Goal: Task Accomplishment & Management: Complete application form

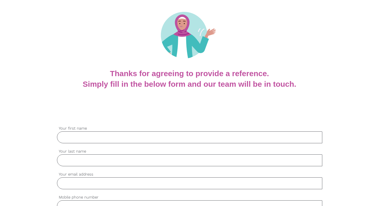
scroll to position [61, 0]
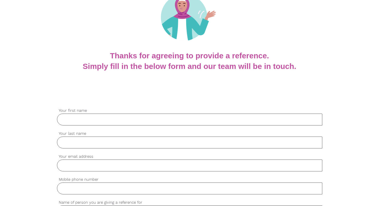
click at [117, 118] on input "Your first name" at bounding box center [189, 119] width 265 height 12
type input "Dilip"
type input "[PERSON_NAME]"
type input "[EMAIL_ADDRESS][DOMAIN_NAME]"
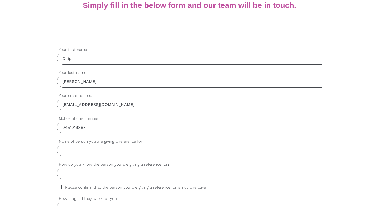
scroll to position [127, 0]
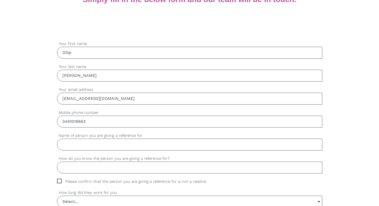
click at [108, 122] on input "0451019863" at bounding box center [189, 122] width 265 height 12
type input "0413827120"
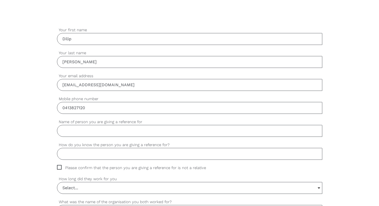
scroll to position [141, 0]
click at [108, 134] on input "Name of person you are giving a reference for" at bounding box center [189, 131] width 265 height 12
type input "[PERSON_NAME]"
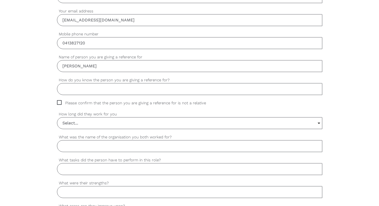
scroll to position [207, 0]
click at [113, 89] on input "How do you know the person you are giving a reference for?" at bounding box center [189, 88] width 265 height 12
click at [181, 89] on input "we did fieldwork at same place in the NDIS approved organization" at bounding box center [189, 88] width 265 height 12
click at [197, 89] on input "we did fieldwork at same place in the NDIS approved organization" at bounding box center [189, 88] width 265 height 12
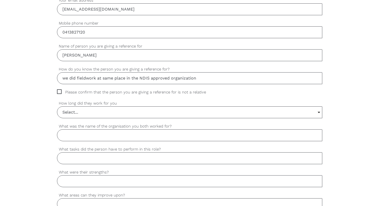
scroll to position [218, 0]
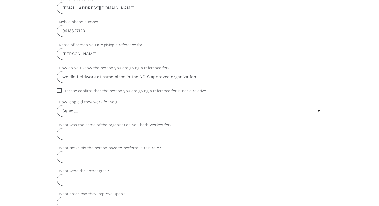
type input "we did fieldwork at same place in the NDIS approved organization"
click at [88, 90] on span "Please confirm that the person you are giving a reference for is not a relative" at bounding box center [136, 91] width 159 height 6
click at [60, 90] on input "Please confirm that the person you are giving a reference for is not a relative" at bounding box center [58, 89] width 3 height 3
checkbox input "true"
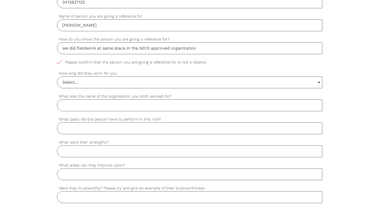
scroll to position [248, 0]
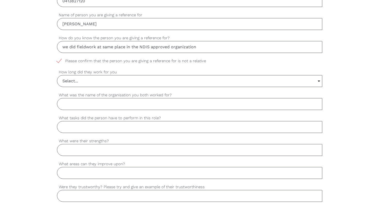
click at [91, 84] on input "Select..." at bounding box center [189, 80] width 265 height 11
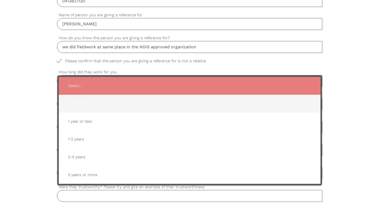
click at [95, 106] on span "6 months or less" at bounding box center [189, 103] width 251 height 13
type input "6 months or less"
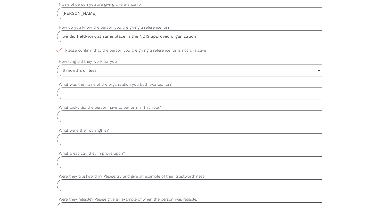
scroll to position [260, 0]
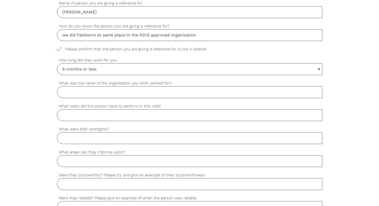
click at [95, 97] on input "What was the name of the organisation you both worked for?" at bounding box center [189, 92] width 265 height 12
type input "Disability Australia group"
click at [128, 120] on input "What tasks did the person have to perform in this role?" at bounding box center [189, 115] width 265 height 12
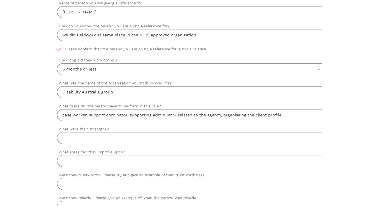
click at [240, 115] on input "case worker, support cordinator, supporting admin work related to the agency, o…" at bounding box center [189, 115] width 265 height 12
click at [234, 116] on input "case worker, support cordinator, supporting admin work related to the agency, o…" at bounding box center [189, 115] width 265 height 12
click at [280, 117] on input "case worker, support cordinator, supporting admin work related to the agency, o…" at bounding box center [189, 115] width 265 height 12
click at [117, 116] on input "case worker, support cordinator, supporting admin work related to the agency, o…" at bounding box center [189, 115] width 265 height 12
click at [111, 116] on input "case worker, support cordinator, supporting admin work related to the agency, o…" at bounding box center [189, 115] width 265 height 12
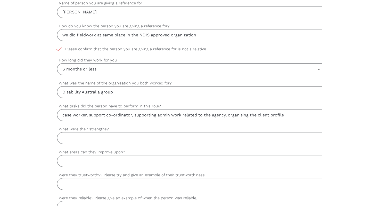
click at [156, 116] on input "case worker, support co-ordinator, supporting admin work related to the agency,…" at bounding box center [189, 115] width 265 height 12
click at [258, 118] on input "case worker, support co-ordinator, admin work related to the agency, organising…" at bounding box center [189, 115] width 265 height 12
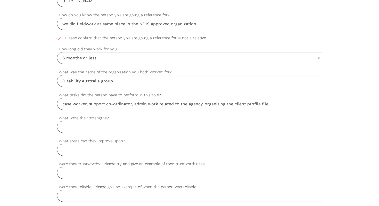
scroll to position [272, 0]
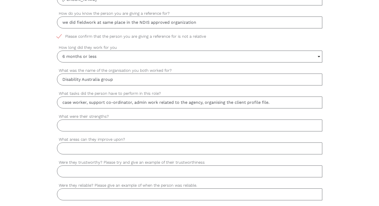
type input "case worker, support co-ordinator, admin work related to the agency, organising…"
click at [142, 129] on input "What were their strengths?" at bounding box center [189, 125] width 265 height 12
click at [162, 125] on input "critical thinking, can do attitude,humble,punctual" at bounding box center [189, 125] width 265 height 12
click at [167, 126] on input "critical thinking, can do attitude,humble,punctual" at bounding box center [189, 125] width 265 height 12
click at [128, 126] on input "critical thinking, can do attitude,humble," at bounding box center [189, 125] width 265 height 12
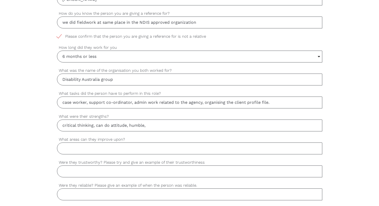
click at [149, 124] on input "critical thinking, can do attitude, humble," at bounding box center [189, 125] width 265 height 12
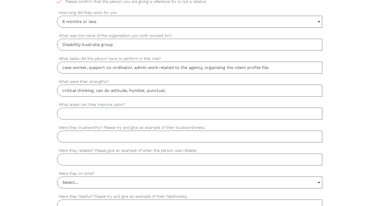
scroll to position [308, 0]
type input "critical thinking, can do attitude, humble, punctual."
click at [121, 115] on input "What areas can they improve upon?" at bounding box center [189, 113] width 265 height 12
type input "everything is best"
click at [112, 137] on input "Were they trustworthy? Please try and give an example of their trustworthiness" at bounding box center [189, 136] width 265 height 12
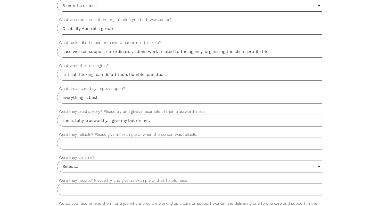
scroll to position [325, 0]
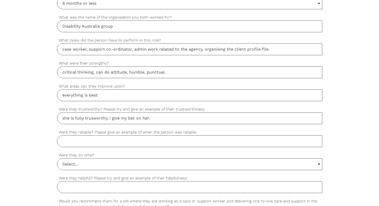
click at [98, 120] on input "she is fully trusworthy, i give my bet on her." at bounding box center [189, 118] width 265 height 12
click at [94, 119] on input "she is fully trusworthy, i give my bet on her." at bounding box center [189, 118] width 265 height 12
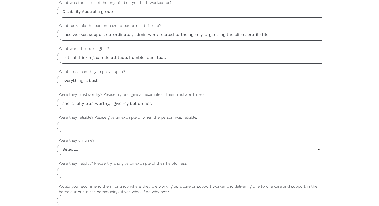
scroll to position [344, 0]
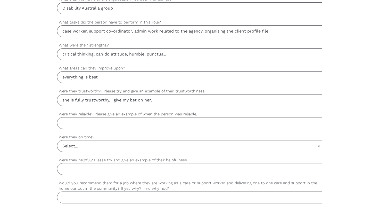
type input "she is fully trustworthy, i give my bet on her."
click at [97, 122] on input "Were they reliable? Please give an example of when the person was reliable." at bounding box center [189, 123] width 265 height 12
click at [120, 124] on input "Reliable of course, because she" at bounding box center [189, 123] width 265 height 12
click at [154, 124] on input "Reliable of course, because i never seen she" at bounding box center [189, 123] width 265 height 12
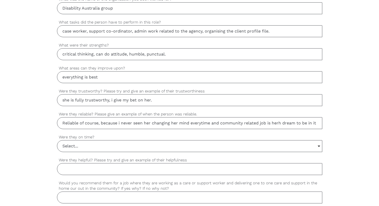
scroll to position [0, 1]
click at [202, 124] on input "Reliable of course, because i never seen her changing her mind everytime and co…" at bounding box center [189, 123] width 265 height 12
click at [201, 125] on input "Reliable of course, because i never seen her changing her mind everytime and co…" at bounding box center [189, 123] width 265 height 12
click at [283, 127] on input "Reliable of course, because i never seen her changing her mind every time and c…" at bounding box center [189, 123] width 265 height 12
click at [283, 125] on input "Reliable of course, because i never seen her changing her mind every time and c…" at bounding box center [189, 123] width 265 height 12
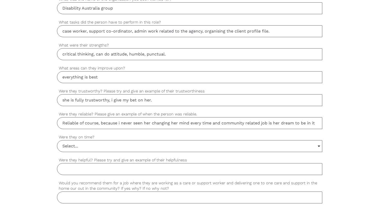
scroll to position [0, 0]
click at [311, 124] on input "Reliable of course, because i never seen her changing her mind every time and c…" at bounding box center [189, 123] width 265 height 12
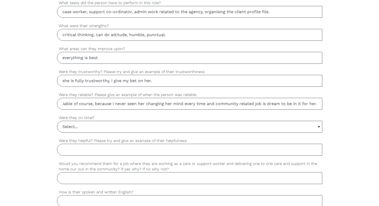
scroll to position [371, 0]
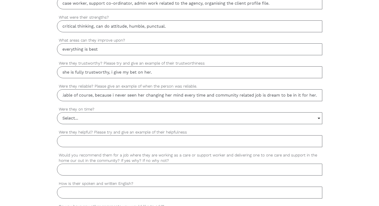
type input "Reliable of course, because i never seen her changing her mind every time and c…"
click at [154, 119] on input "Select..." at bounding box center [189, 117] width 265 height 11
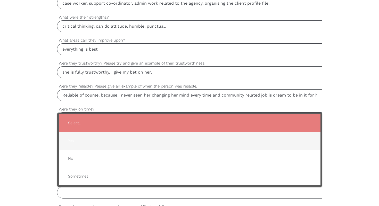
click at [121, 139] on span "Yes" at bounding box center [189, 140] width 251 height 13
type input "Yes"
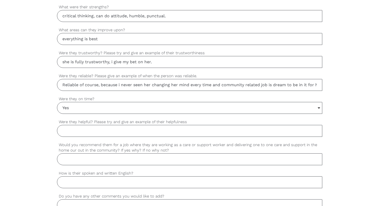
scroll to position [384, 0]
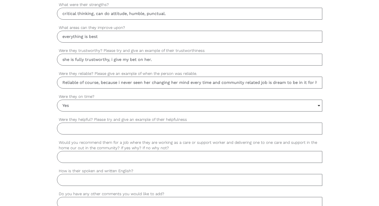
click at [121, 133] on input "Were they helpful? Please try and give an example of their helpfulness" at bounding box center [189, 128] width 265 height 12
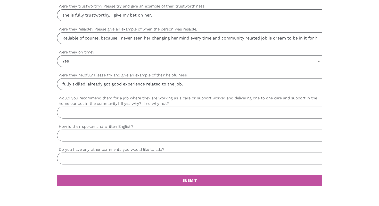
scroll to position [429, 0]
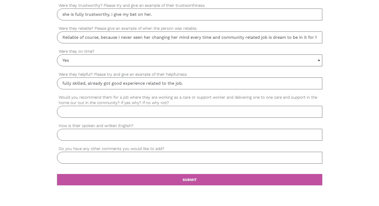
type input "fully skilled, already got good experience related to the job."
click at [108, 112] on input "Would you recommend them for a job where they are working as a care or support …" at bounding box center [189, 112] width 265 height 12
click at [162, 112] on input "100% yes becasue she can do and she is fully qulified for this" at bounding box center [189, 112] width 265 height 12
click at [189, 110] on input "100% yes becasue she can do and she is fully qualiified for this" at bounding box center [189, 112] width 265 height 12
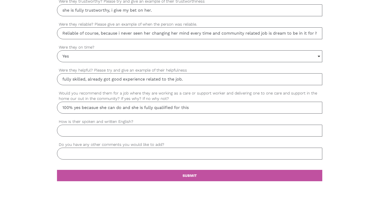
scroll to position [435, 0]
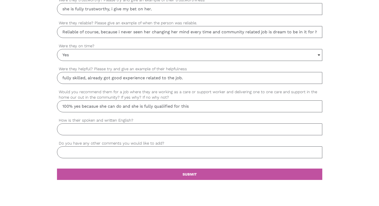
type input "100% yes becasue she can do and she is fully qualiified for this"
click at [161, 134] on input "How is their spoken and written English?" at bounding box center [189, 129] width 265 height 12
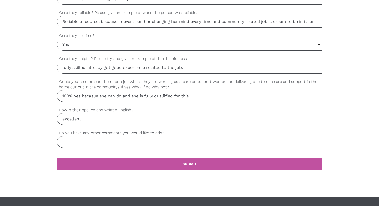
scroll to position [446, 0]
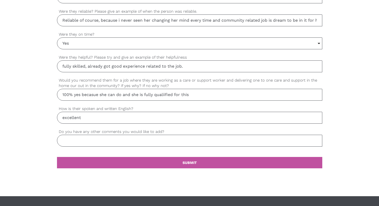
type input "excellent"
click at [173, 145] on input "Do you have any other comments you would like to add?" at bounding box center [189, 141] width 265 height 12
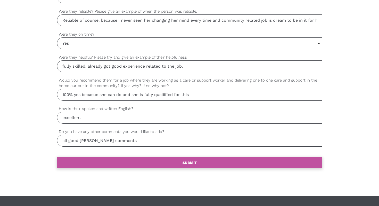
type input "all good [PERSON_NAME] comments"
click at [192, 159] on link "settings SUBMIT" at bounding box center [189, 162] width 265 height 11
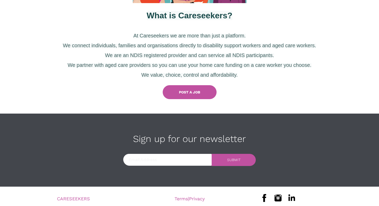
scroll to position [242, 0]
